Goal: Task Accomplishment & Management: Complete application form

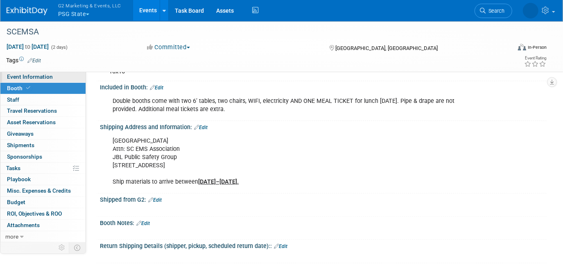
click at [33, 75] on span "Event Information" at bounding box center [30, 76] width 46 height 7
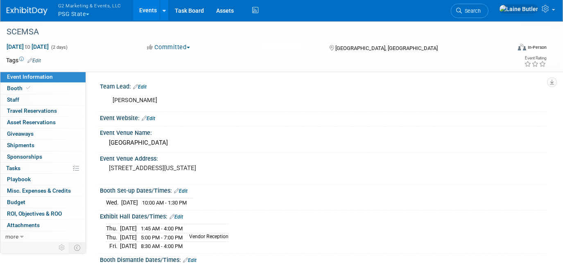
click at [66, 8] on span "G2 Marketing & Events, LLC" at bounding box center [89, 5] width 63 height 9
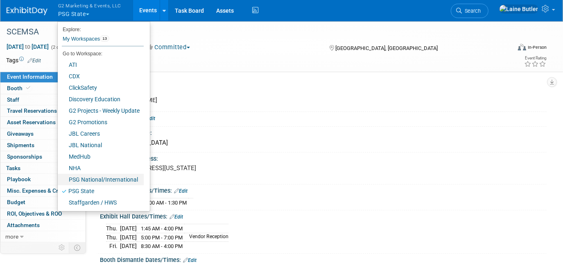
click at [102, 177] on link "PSG National/International" at bounding box center [101, 179] width 86 height 11
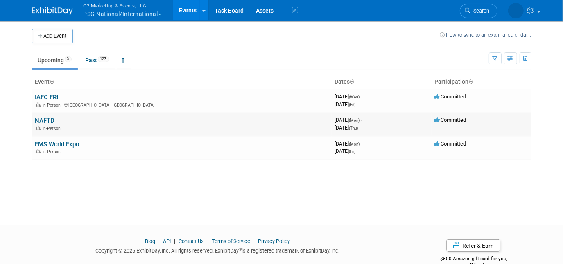
click at [46, 120] on link "NAFTD" at bounding box center [45, 120] width 20 height 7
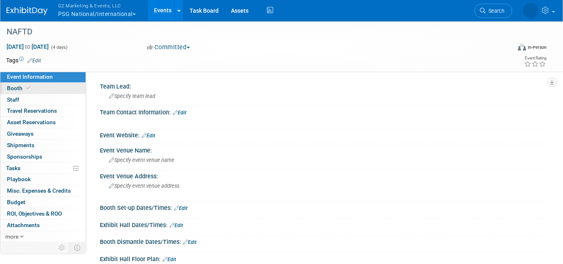
click at [34, 86] on link "Booth" at bounding box center [42, 88] width 85 height 11
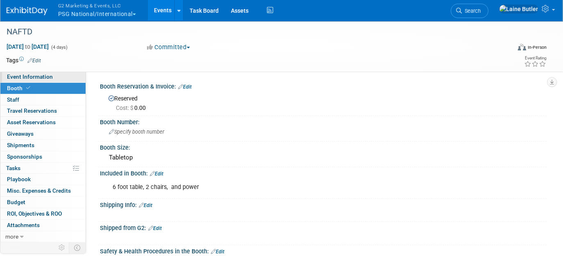
click at [37, 72] on link "Event Information" at bounding box center [42, 76] width 85 height 11
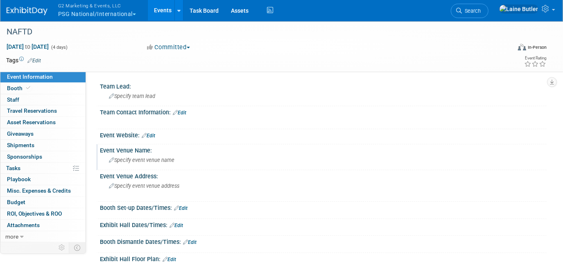
click at [164, 161] on span "Specify event venue name" at bounding box center [142, 160] width 66 height 6
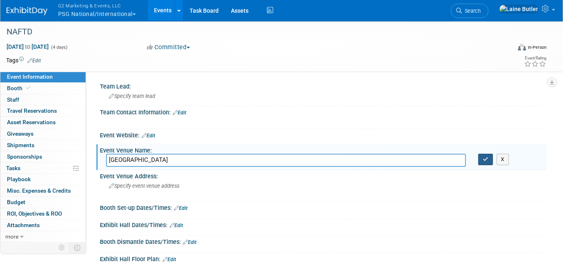
type input "Fantasyland Hotel & Conference Center"
click at [485, 160] on icon "button" at bounding box center [486, 158] width 6 height 5
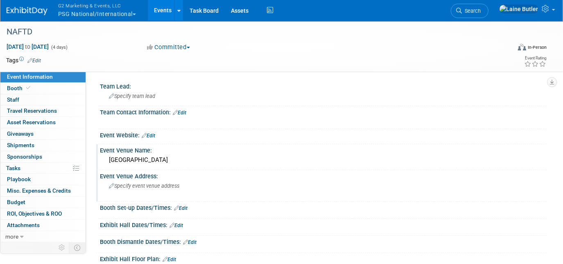
click at [177, 188] on div "Specify event venue address" at bounding box center [193, 188] width 174 height 19
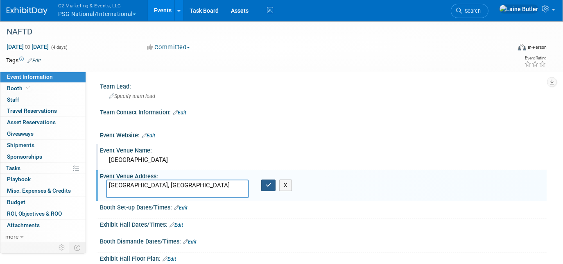
type textarea "Edmonton, Canada"
click at [270, 183] on icon "button" at bounding box center [269, 184] width 6 height 5
